Goal: Task Accomplishment & Management: Manage account settings

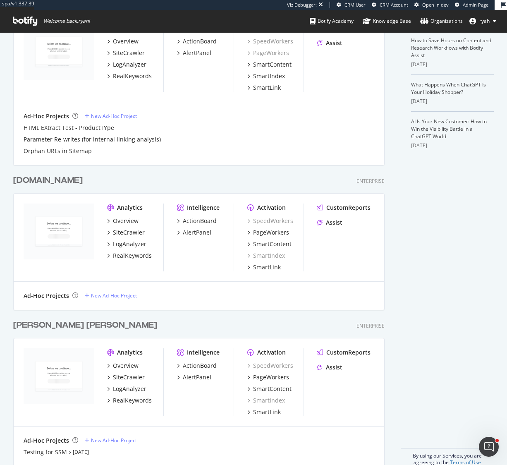
scroll to position [236, 0]
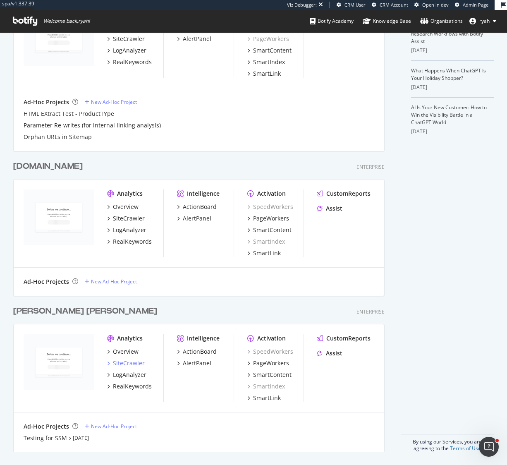
click at [131, 364] on div "SiteCrawler" at bounding box center [129, 363] width 32 height 8
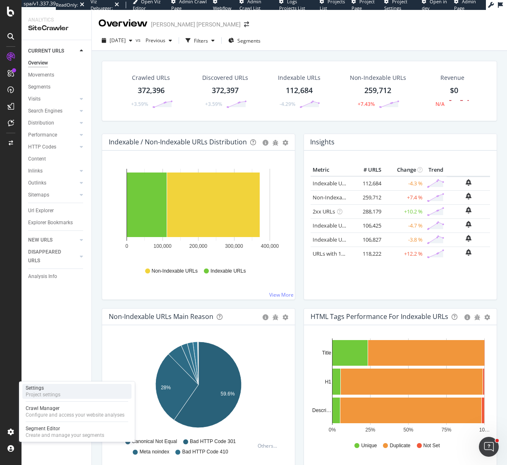
click at [57, 392] on div "Project settings" at bounding box center [43, 395] width 35 height 7
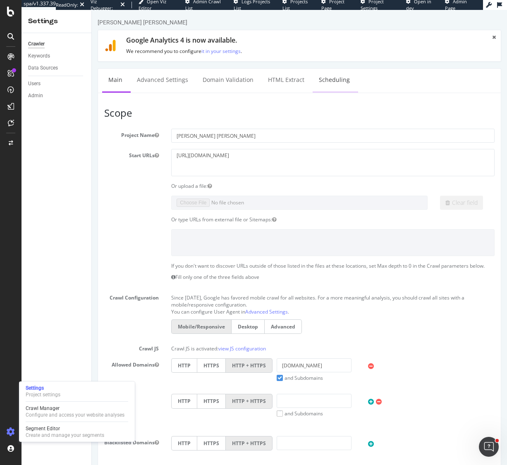
click at [330, 79] on link "Scheduling" at bounding box center [334, 80] width 43 height 23
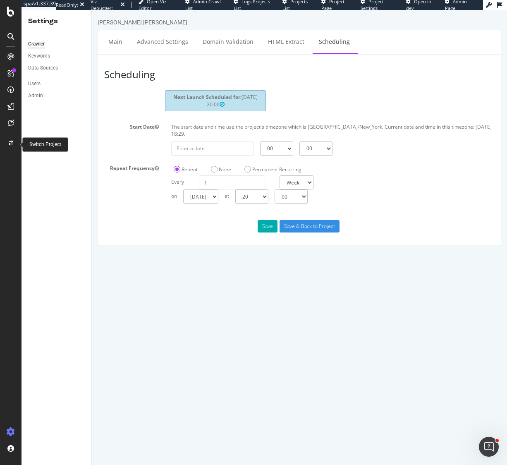
click at [12, 141] on icon at bounding box center [11, 143] width 5 height 5
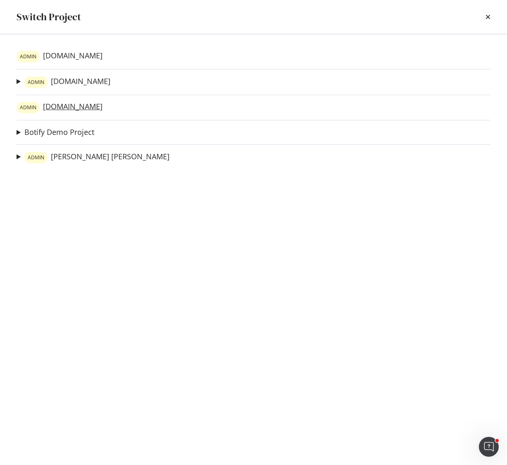
click at [74, 108] on link "[PERSON_NAME][DOMAIN_NAME]" at bounding box center [60, 108] width 86 height 12
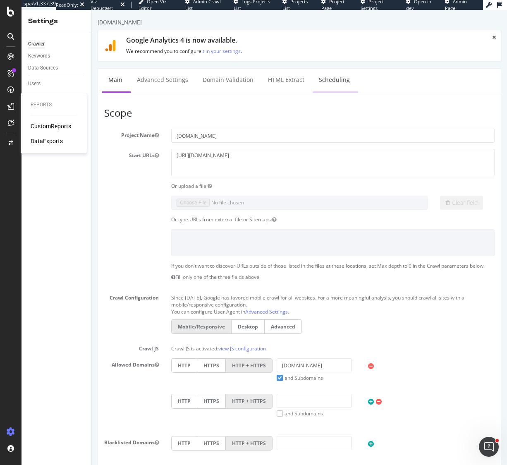
click at [337, 76] on link "Scheduling" at bounding box center [334, 80] width 43 height 23
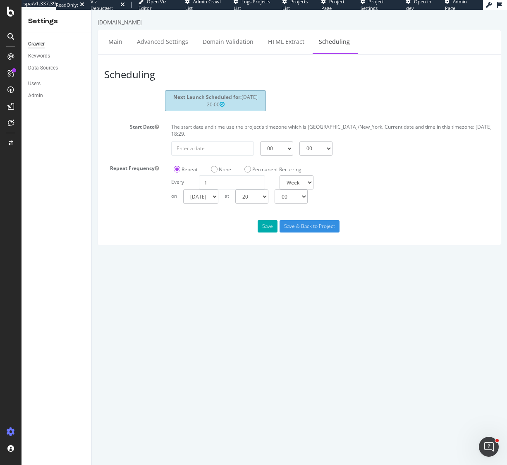
click at [12, 35] on icon at bounding box center [10, 36] width 7 height 7
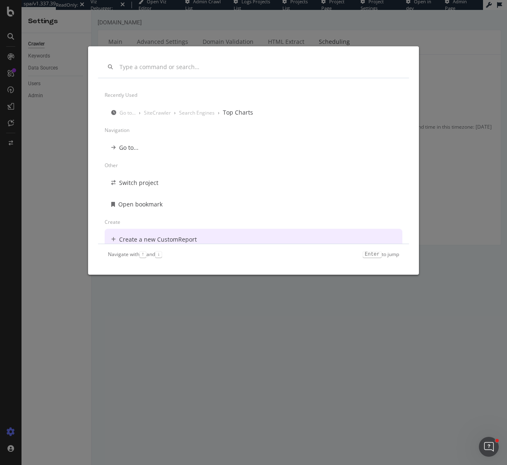
scroll to position [7, 0]
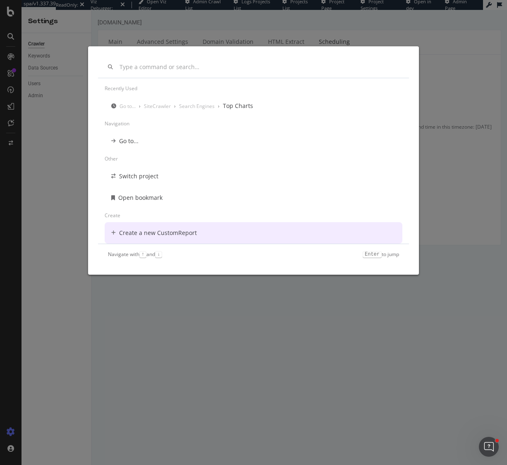
click at [271, 373] on div "Recently used Go to... › SiteCrawler › Search Engines › Top Charts Navigation G…" at bounding box center [253, 232] width 507 height 465
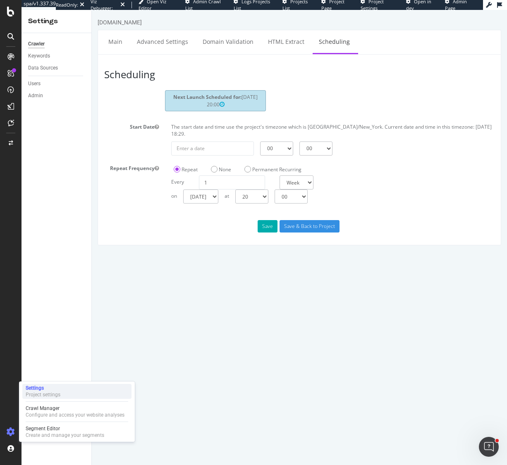
click at [51, 387] on div "Settings" at bounding box center [43, 388] width 35 height 7
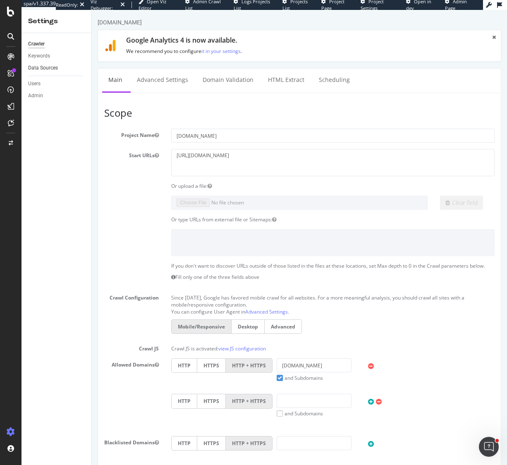
drag, startPoint x: 50, startPoint y: 69, endPoint x: 73, endPoint y: 70, distance: 23.2
click at [50, 68] on div "Data Sources" at bounding box center [43, 68] width 30 height 9
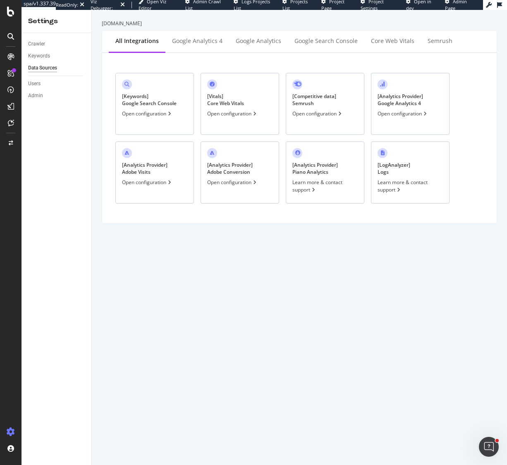
click at [180, 173] on div "[ Analytics Provider ] Adobe Visits Open configuration" at bounding box center [154, 173] width 79 height 62
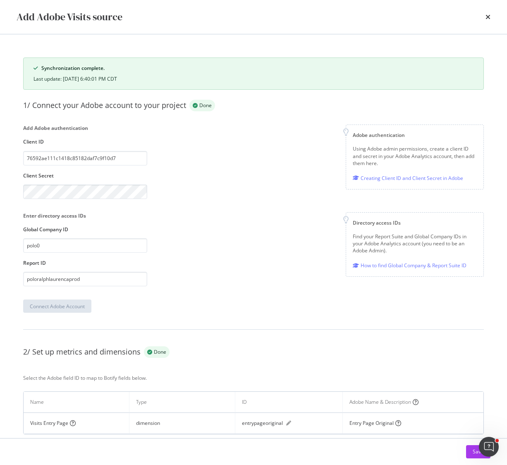
drag, startPoint x: 129, startPoint y: 79, endPoint x: 74, endPoint y: 87, distance: 55.6
click at [62, 77] on div "Last update: [DATE] 6:40:01 PM CDT" at bounding box center [254, 78] width 440 height 7
click at [254, 139] on div "Add Adobe authentication Client ID 76592ae111c1418c85182daf7c9f10d7 Client Secr…" at bounding box center [253, 162] width 461 height 74
click at [487, 18] on icon "times" at bounding box center [488, 17] width 5 height 7
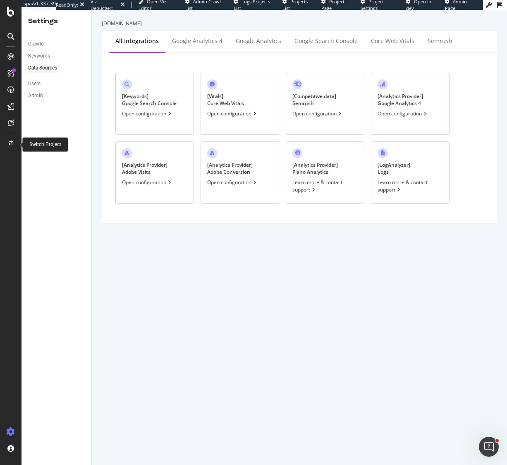
click at [13, 141] on div at bounding box center [11, 143] width 20 height 13
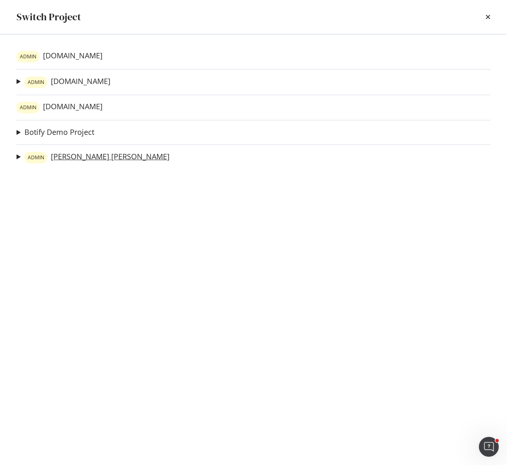
click at [82, 159] on link "ADMIN [PERSON_NAME] [PERSON_NAME]" at bounding box center [96, 158] width 145 height 12
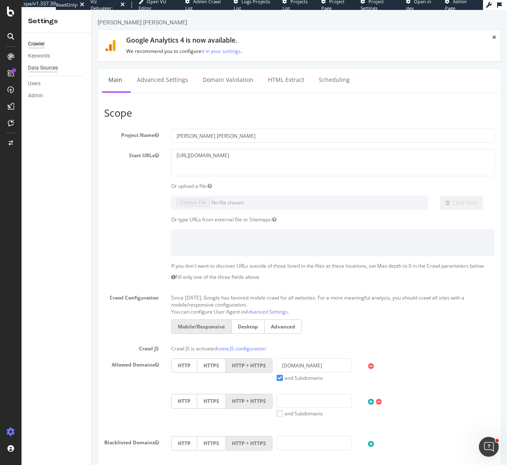
click at [41, 69] on div "Data Sources" at bounding box center [43, 68] width 30 height 9
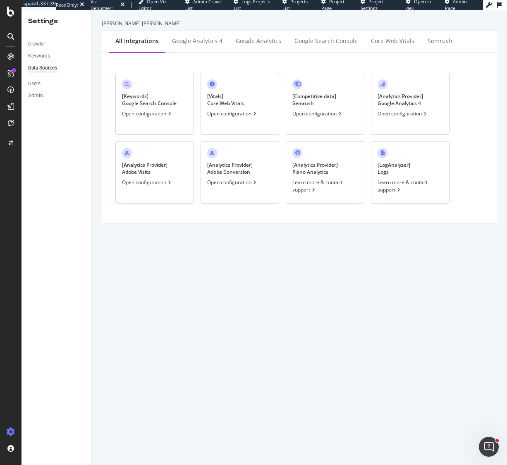
click at [164, 153] on div "[ Analytics Provider ] Adobe Visits Open configuration" at bounding box center [154, 173] width 79 height 62
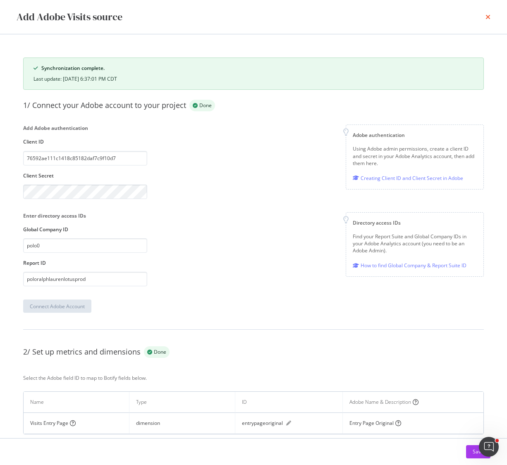
click at [487, 17] on icon "times" at bounding box center [488, 17] width 5 height 7
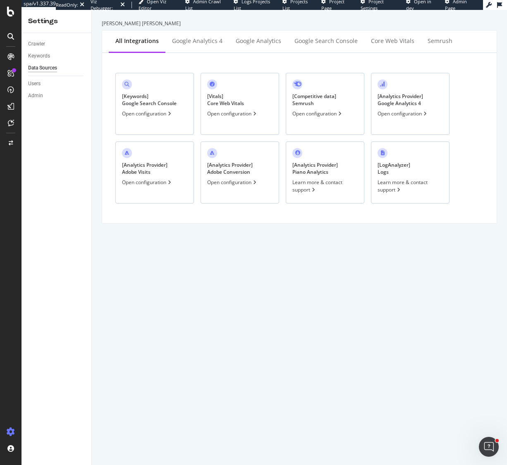
click at [47, 22] on div "Settings" at bounding box center [56, 22] width 57 height 10
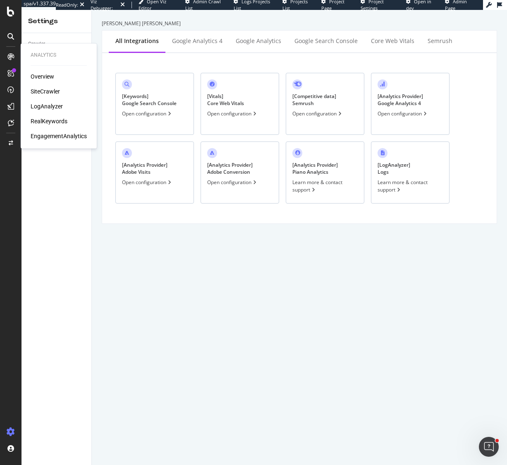
click at [56, 134] on div "EngagementAnalytics" at bounding box center [59, 136] width 56 height 8
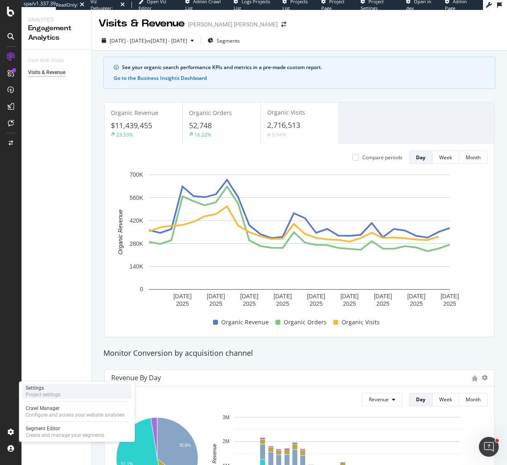
click at [40, 392] on div "Project settings" at bounding box center [43, 395] width 35 height 7
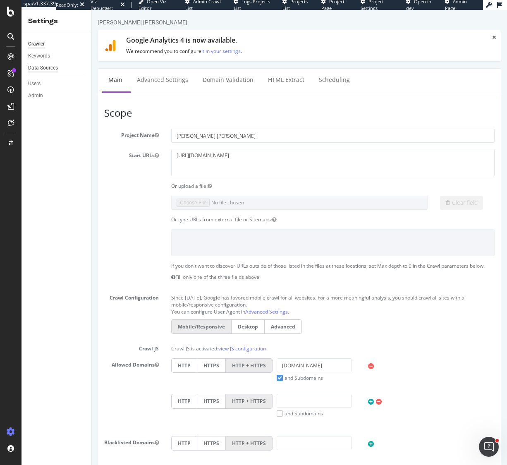
click at [34, 69] on div "Data Sources" at bounding box center [43, 68] width 30 height 9
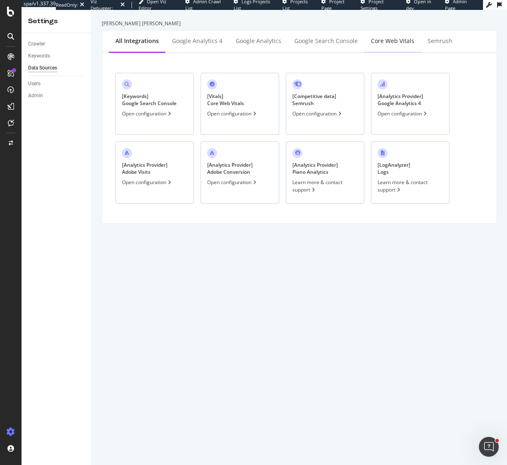
click at [397, 39] on div "Core Web Vitals" at bounding box center [392, 41] width 43 height 8
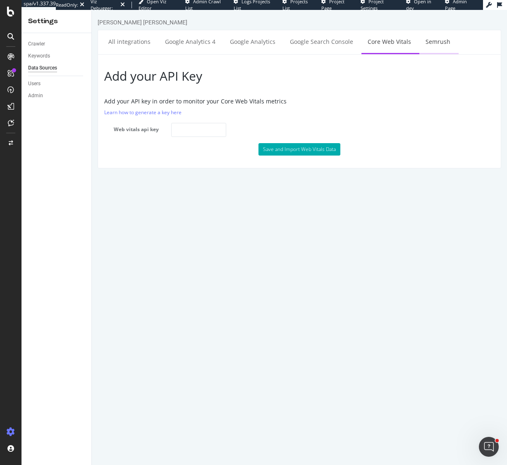
click at [434, 41] on link "Semrush" at bounding box center [438, 41] width 37 height 23
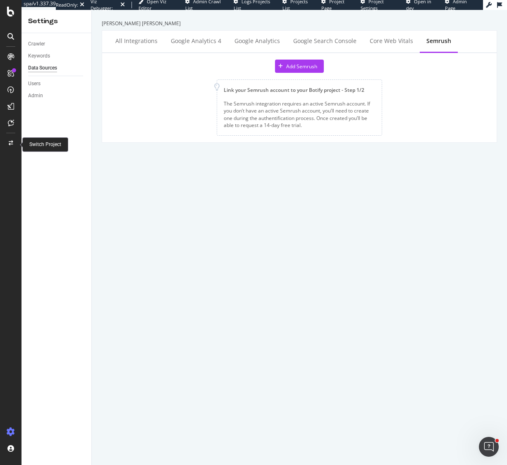
click at [12, 144] on icon at bounding box center [11, 143] width 5 height 5
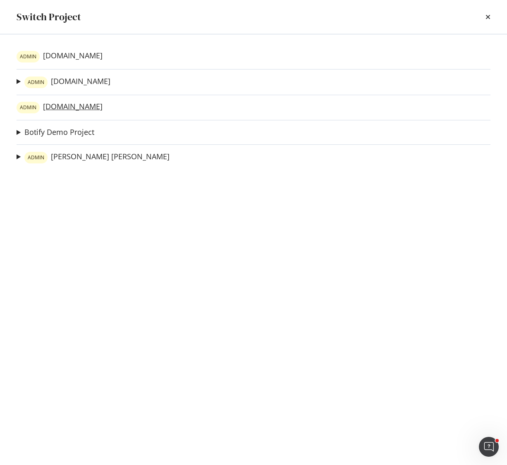
click at [82, 105] on link "[PERSON_NAME][DOMAIN_NAME]" at bounding box center [60, 108] width 86 height 12
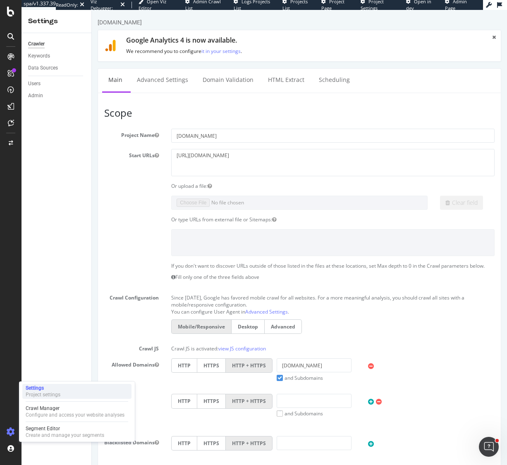
click at [41, 392] on div "Project settings" at bounding box center [43, 395] width 35 height 7
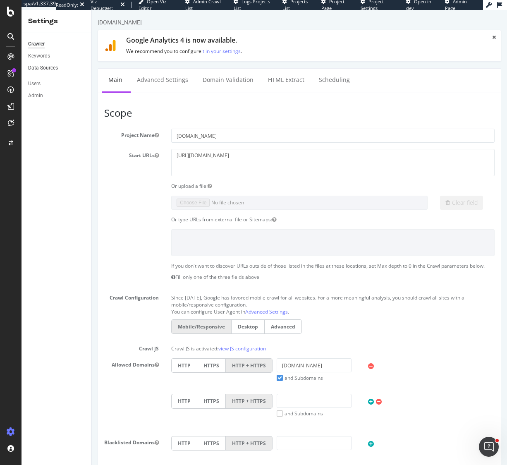
drag, startPoint x: 46, startPoint y: 67, endPoint x: 60, endPoint y: 68, distance: 14.1
click at [46, 67] on div "Data Sources" at bounding box center [43, 68] width 30 height 9
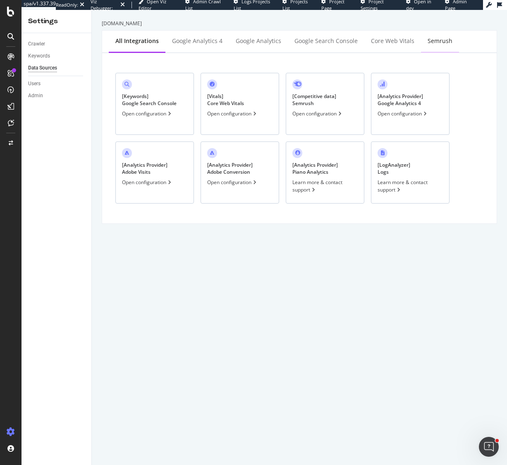
click at [436, 41] on div "Semrush" at bounding box center [440, 41] width 25 height 8
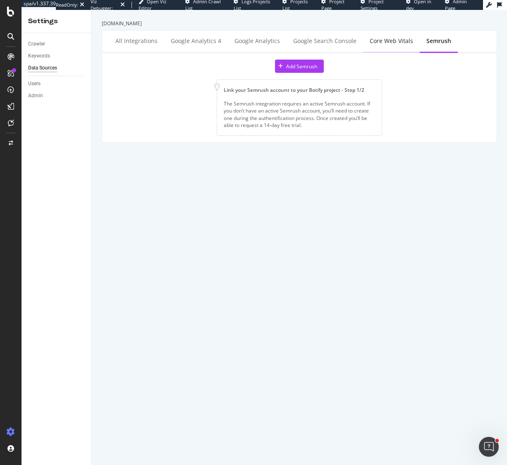
click at [395, 40] on div "Core Web Vitals" at bounding box center [391, 41] width 43 height 8
